Goal: Information Seeking & Learning: Learn about a topic

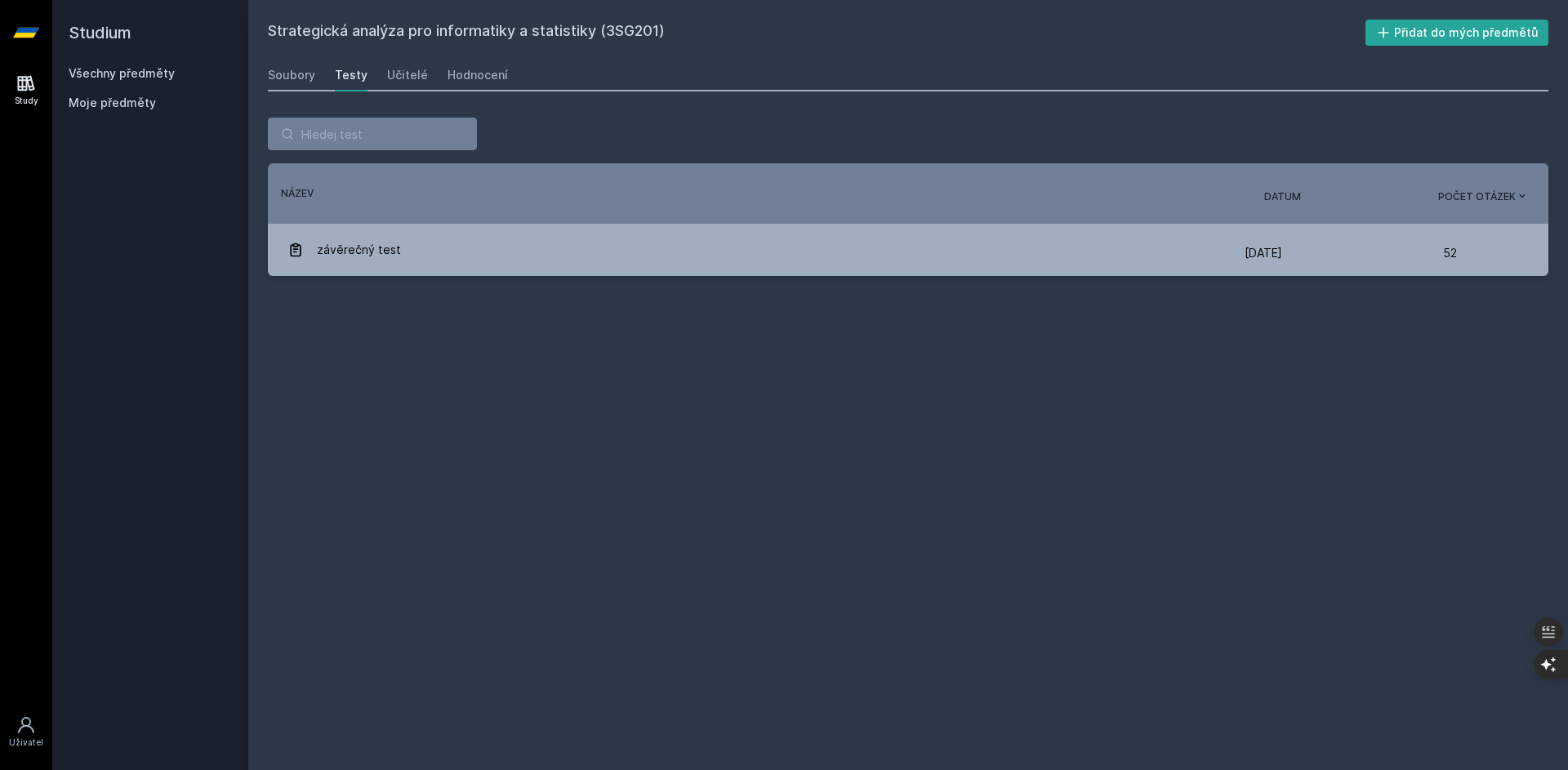
click at [156, 71] on link "Všechny předměty" at bounding box center [121, 73] width 106 height 14
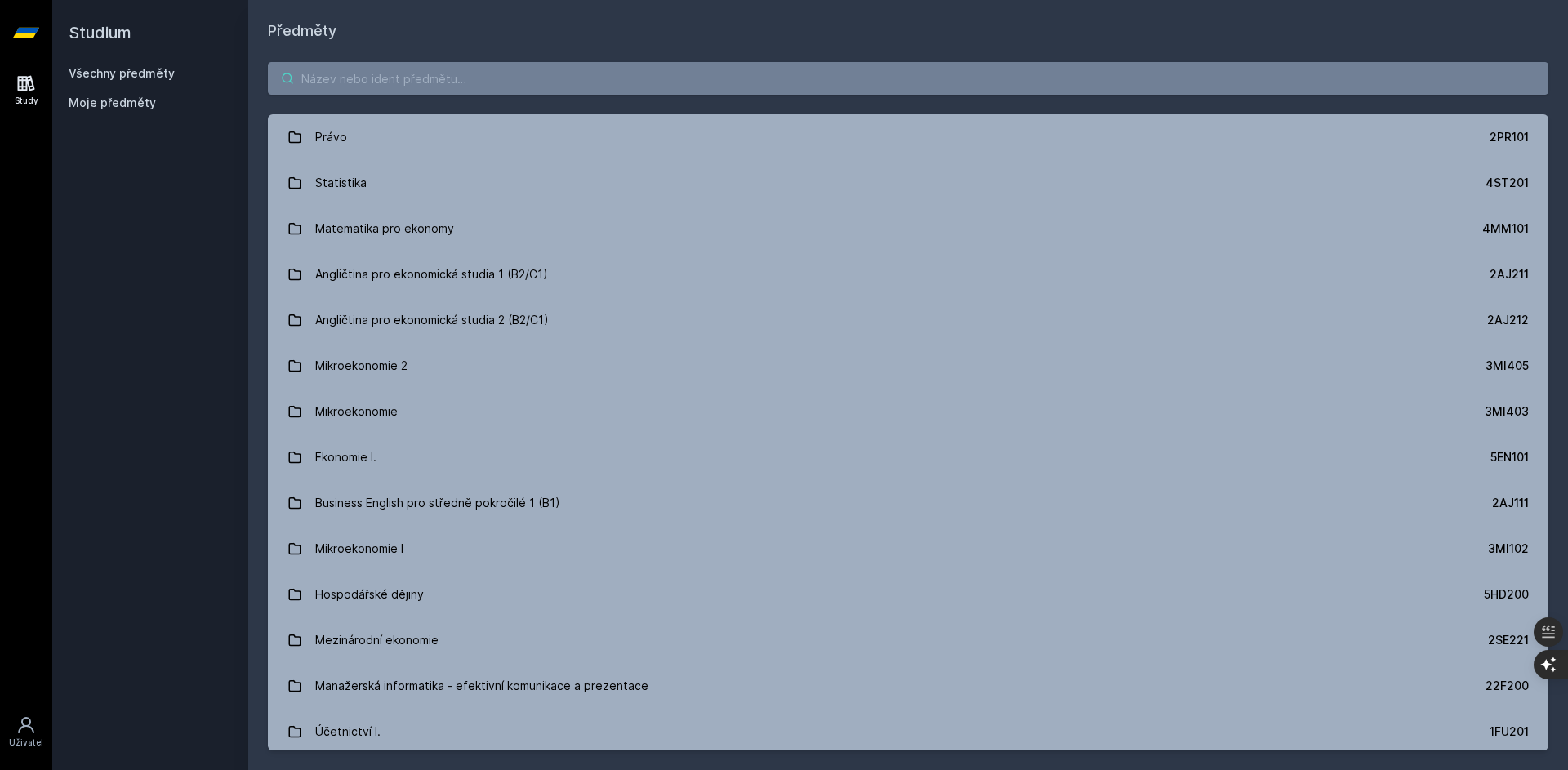
click at [326, 78] on input "search" at bounding box center [908, 78] width 1281 height 33
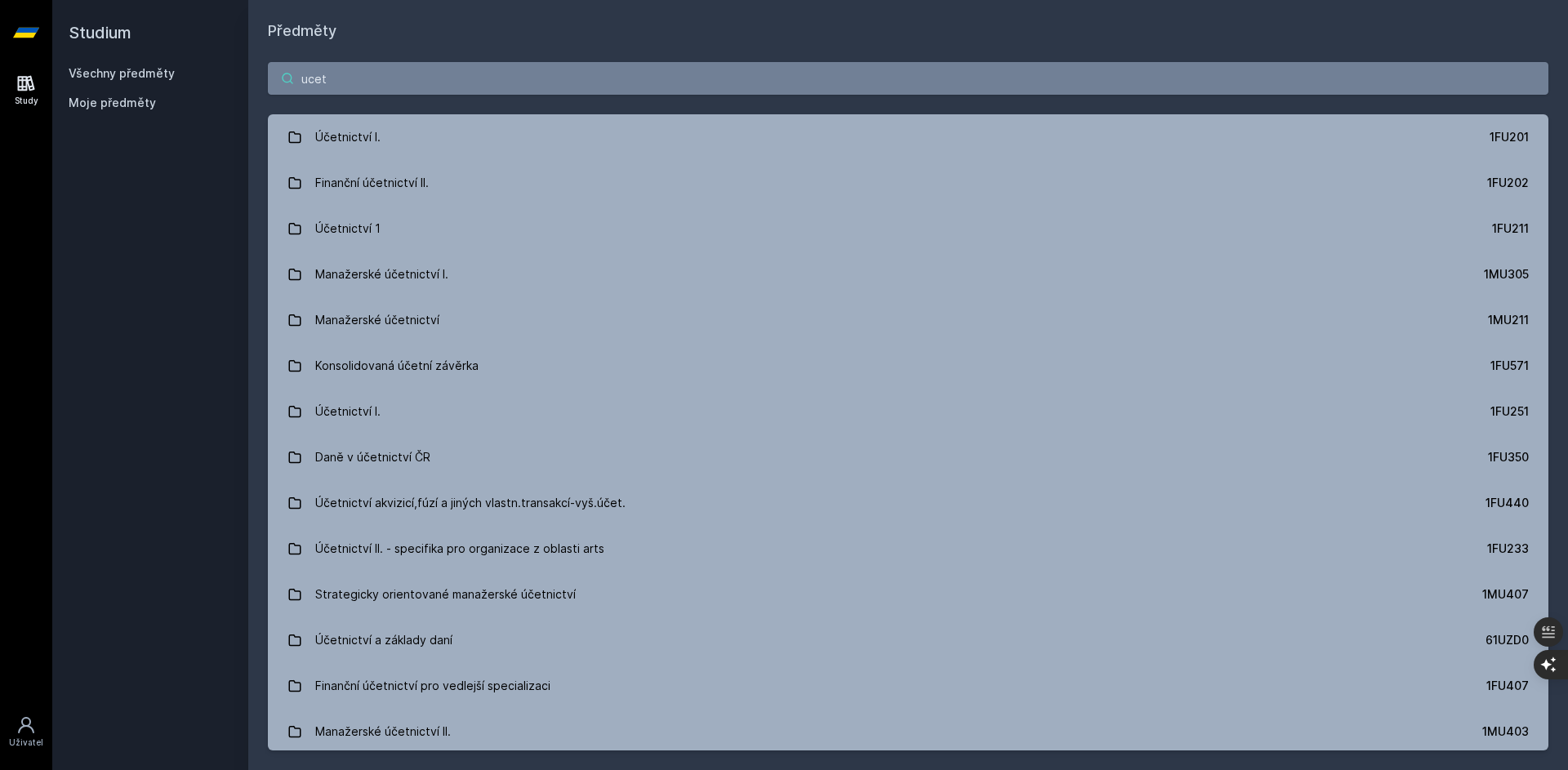
type input "ucet"
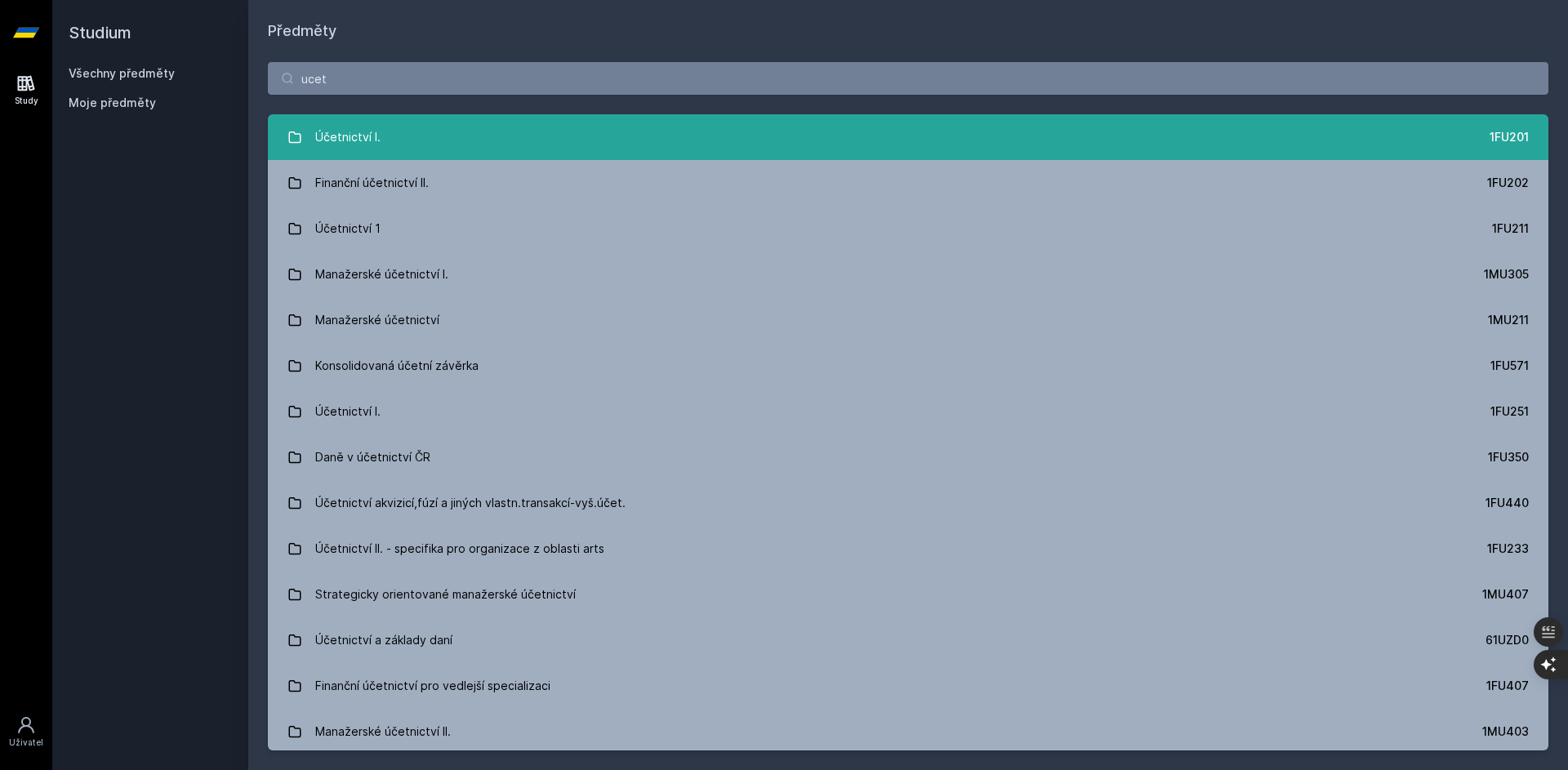
click at [440, 141] on link "Účetnictví I. 1FU201" at bounding box center [908, 137] width 1281 height 45
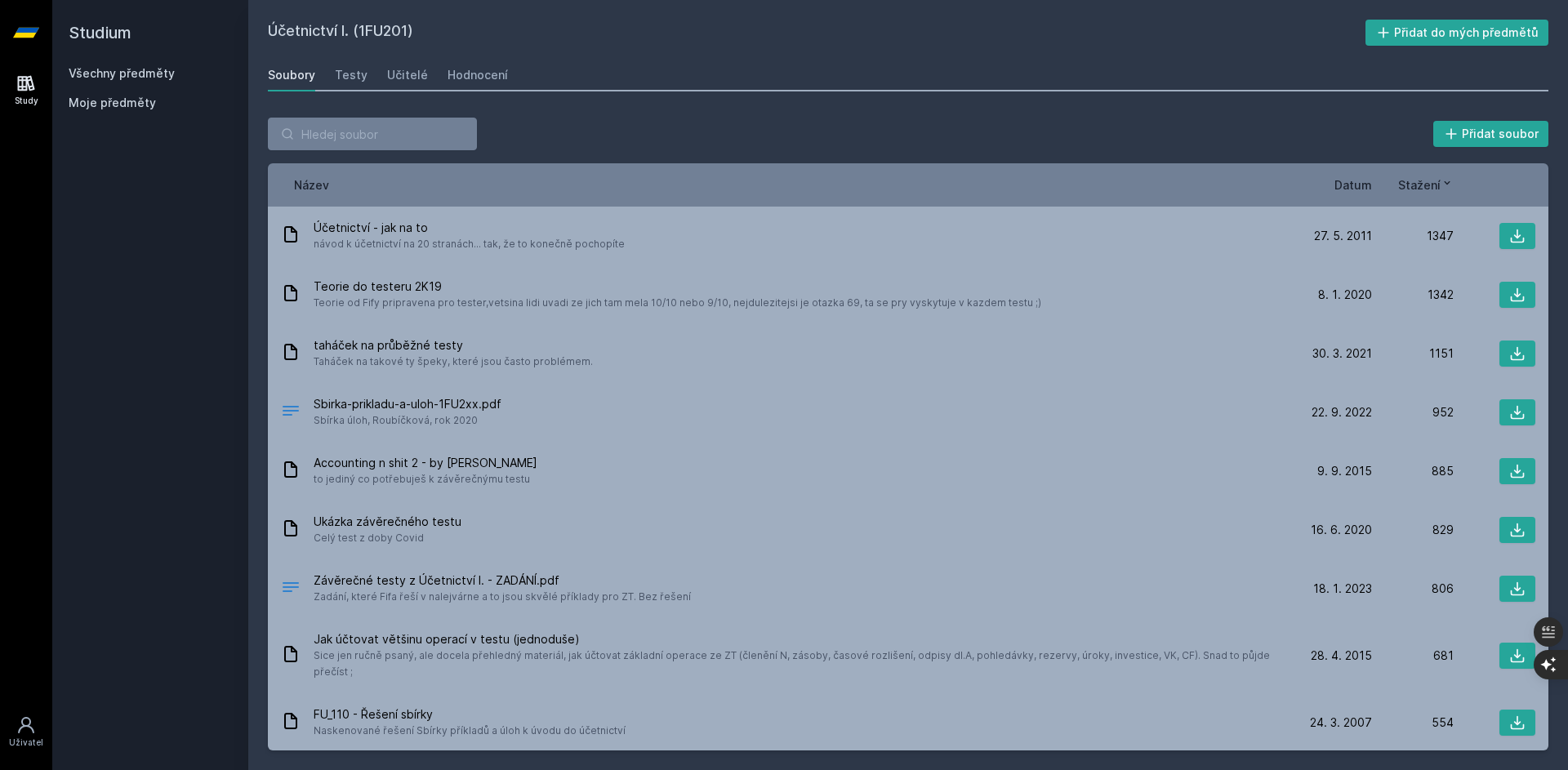
click at [1356, 187] on span "Datum" at bounding box center [1353, 185] width 37 height 17
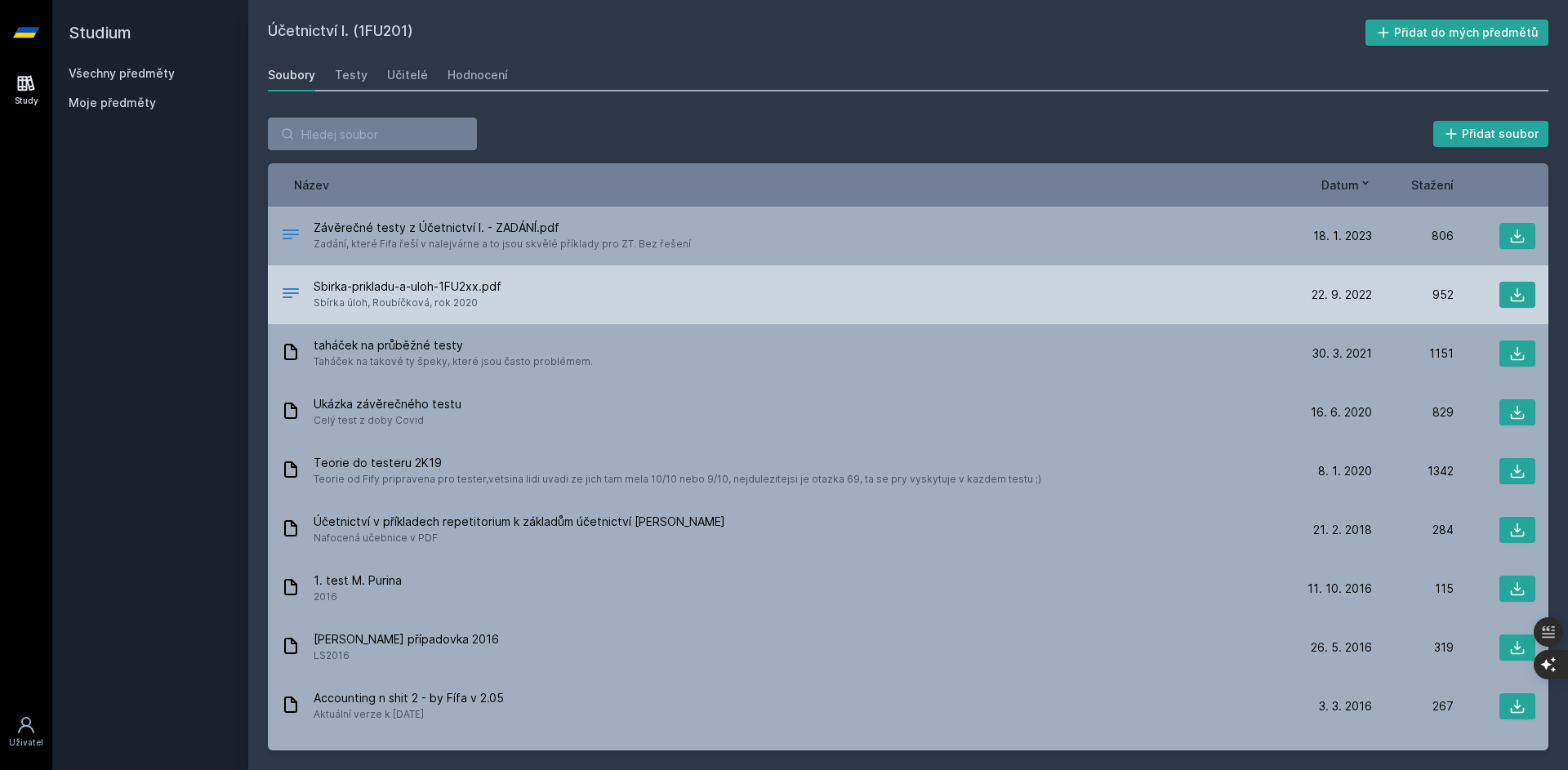
click at [719, 285] on div "Sbirka-prikladu-a-uloh-1FU2xx.pdf Sbírka úloh, [GEOGRAPHIC_DATA], rok 2020" at bounding box center [785, 295] width 1010 height 33
click at [1513, 293] on icon at bounding box center [1518, 295] width 16 height 16
